Goal: Find specific page/section: Find specific page/section

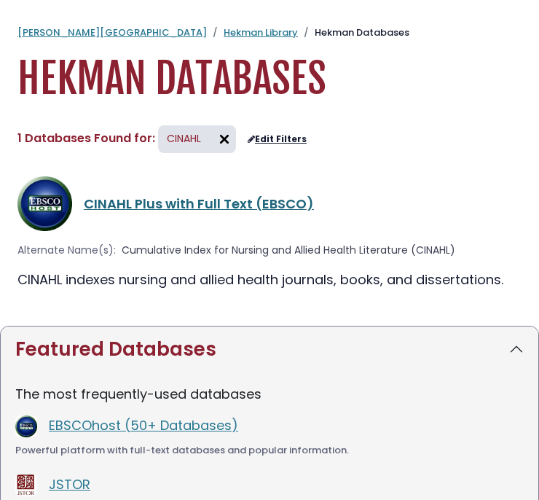
click at [220, 205] on link "CINAHL Plus with Full Text (EBSCO)" at bounding box center [199, 204] width 230 height 18
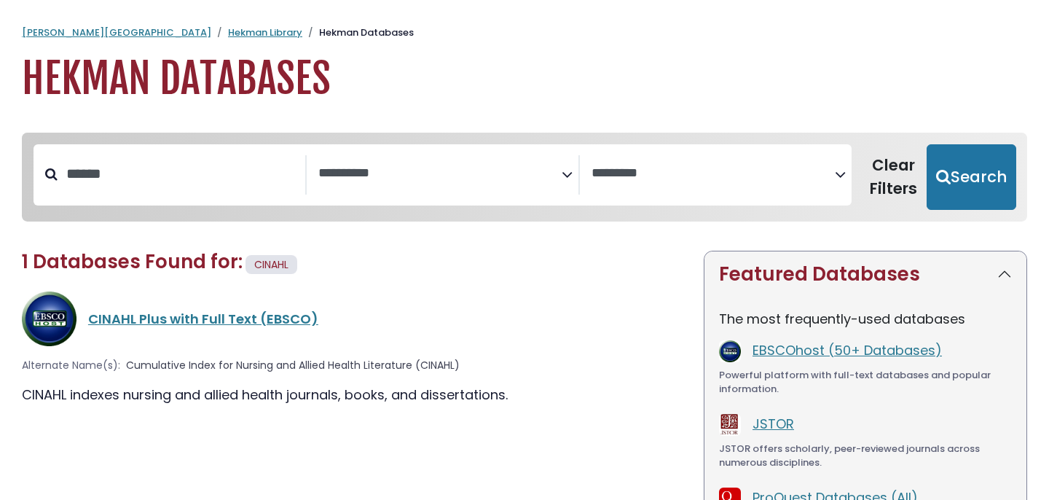
select select "Database Subject Filter"
select select "Database Vendors Filter"
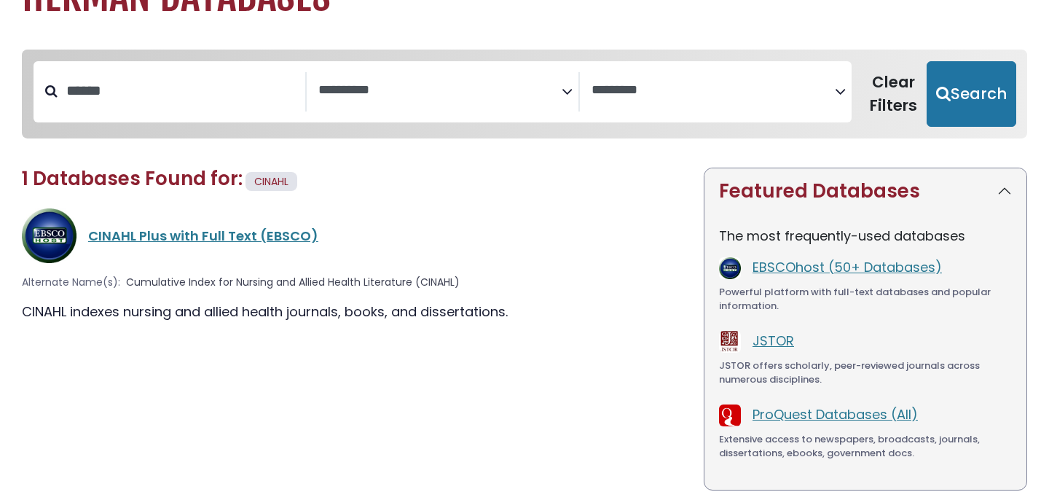
scroll to position [106, 0]
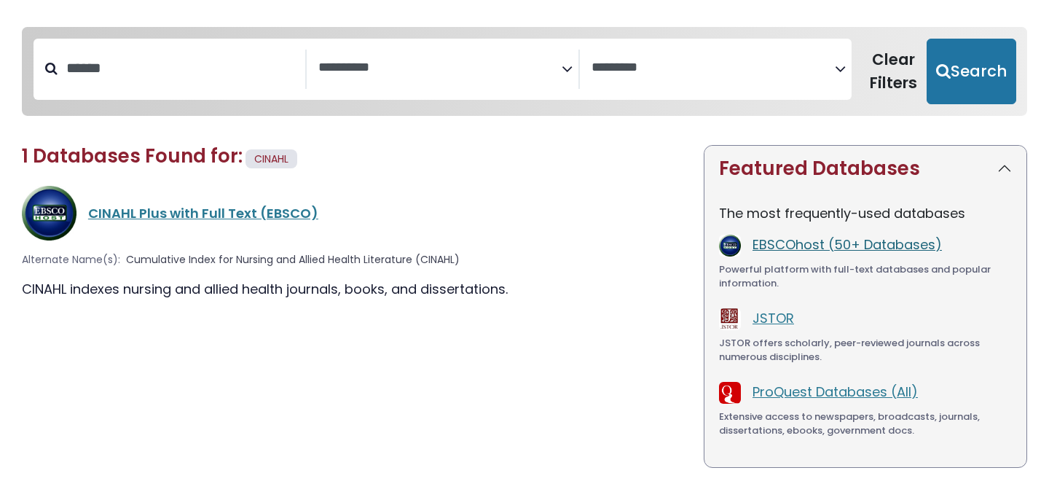
click at [811, 246] on link "EBSCOhost (50+ Databases)" at bounding box center [847, 244] width 189 height 18
